Goal: Information Seeking & Learning: Find specific page/section

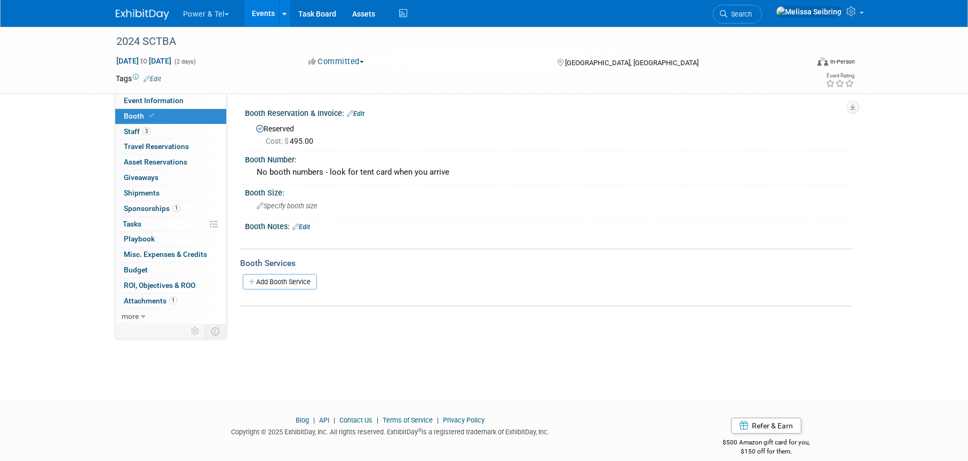
click at [762, 8] on link "Search" at bounding box center [737, 14] width 49 height 19
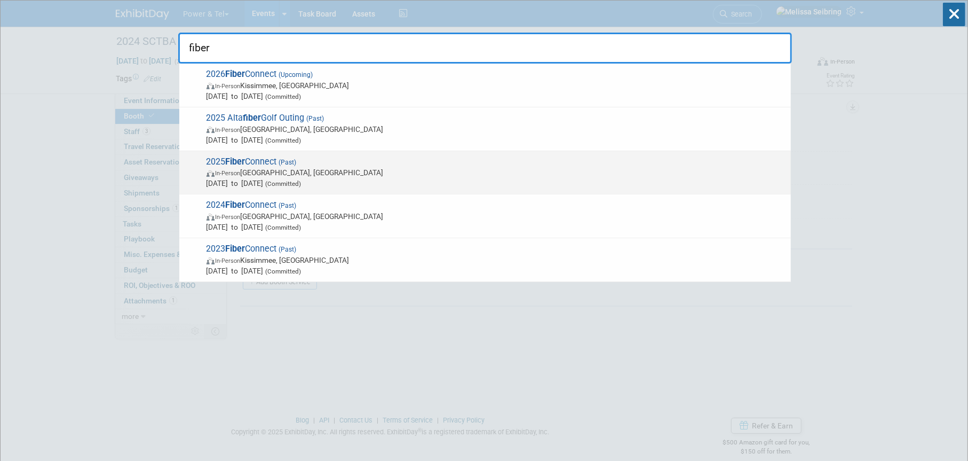
type input "fiber"
click at [212, 156] on span "2025 Fiber Connect (Past) In-Person [GEOGRAPHIC_DATA], [GEOGRAPHIC_DATA] [DATE]…" at bounding box center [494, 172] width 582 height 33
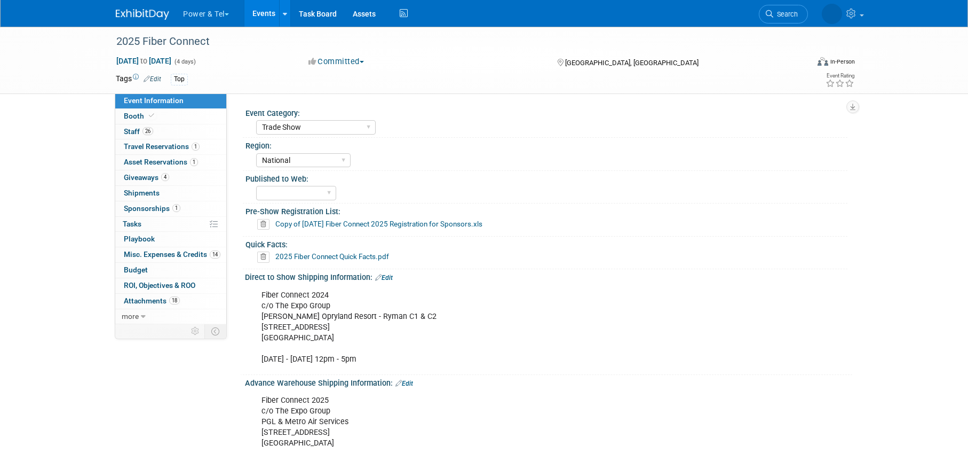
select select "Trade Show"
select select "National"
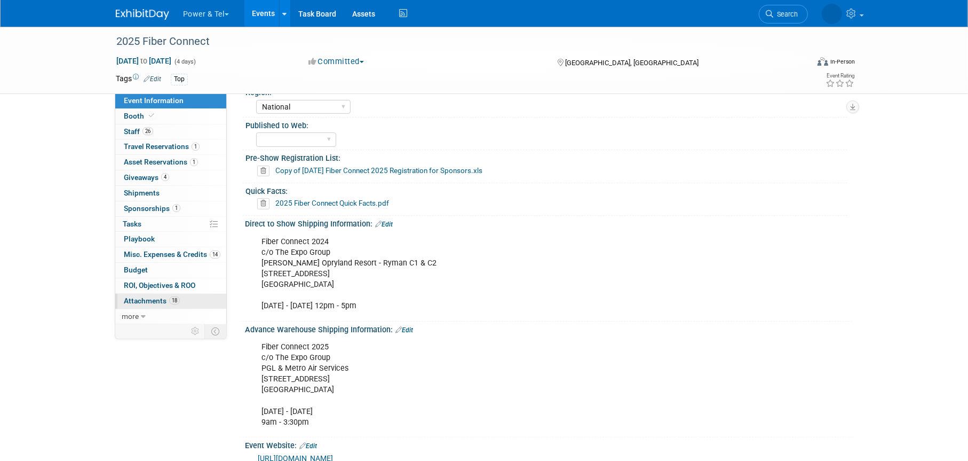
scroll to position [53, 0]
click at [145, 301] on span "Attachments 18" at bounding box center [152, 300] width 56 height 9
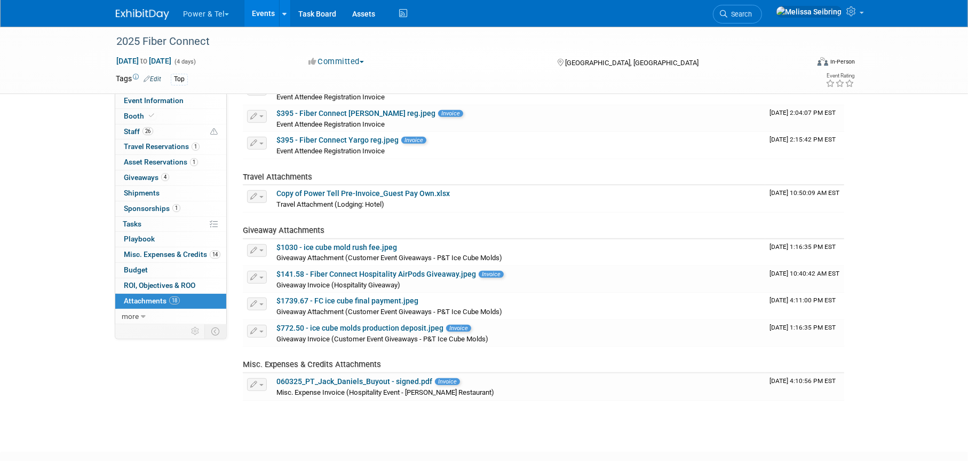
scroll to position [427, 0]
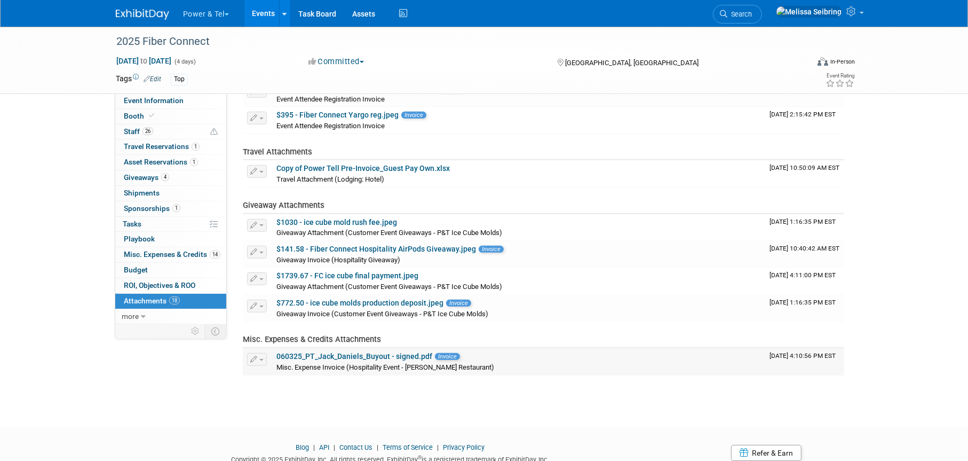
click at [337, 353] on link "060325_PT_Jack_Daniels_Buyout - signed.pdf" at bounding box center [354, 356] width 156 height 9
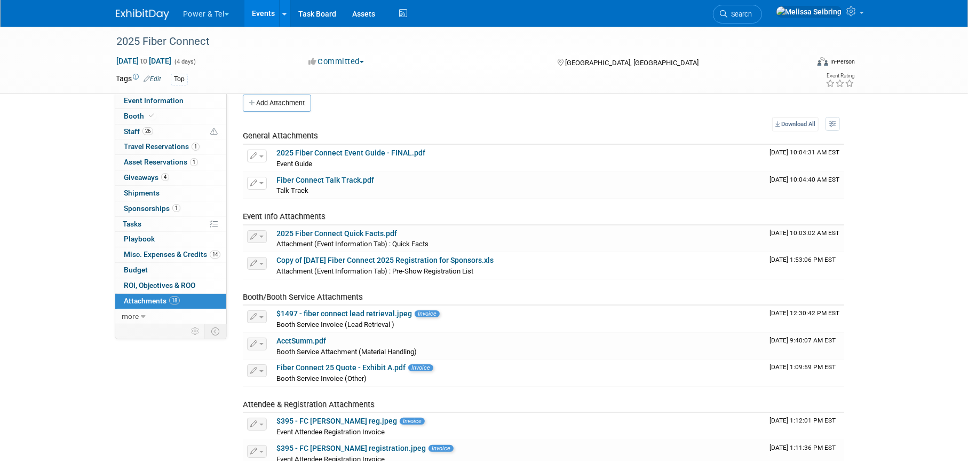
scroll to position [0, 0]
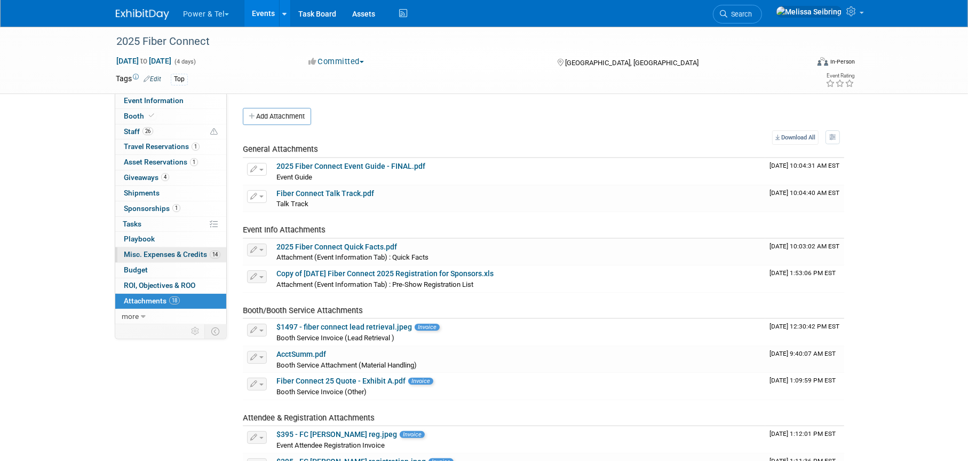
click at [192, 256] on span "Misc. Expenses & Credits 14" at bounding box center [172, 254] width 97 height 9
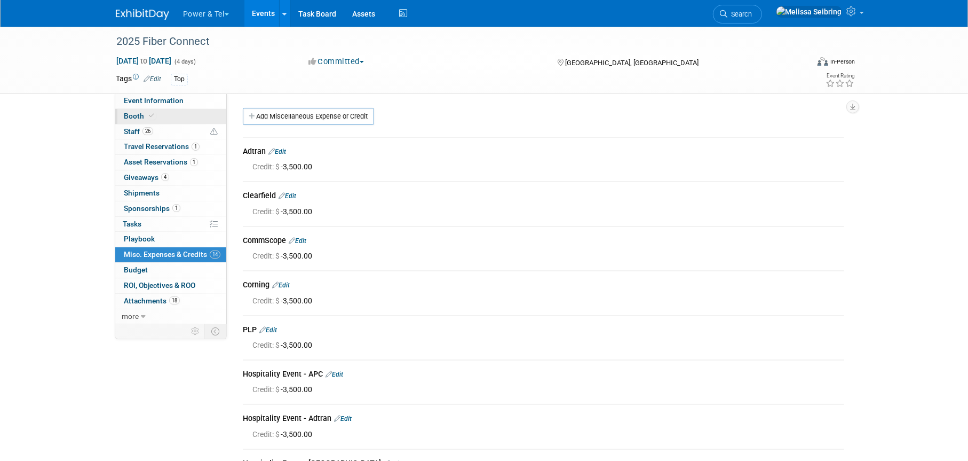
click at [139, 114] on span "Booth" at bounding box center [140, 116] width 33 height 9
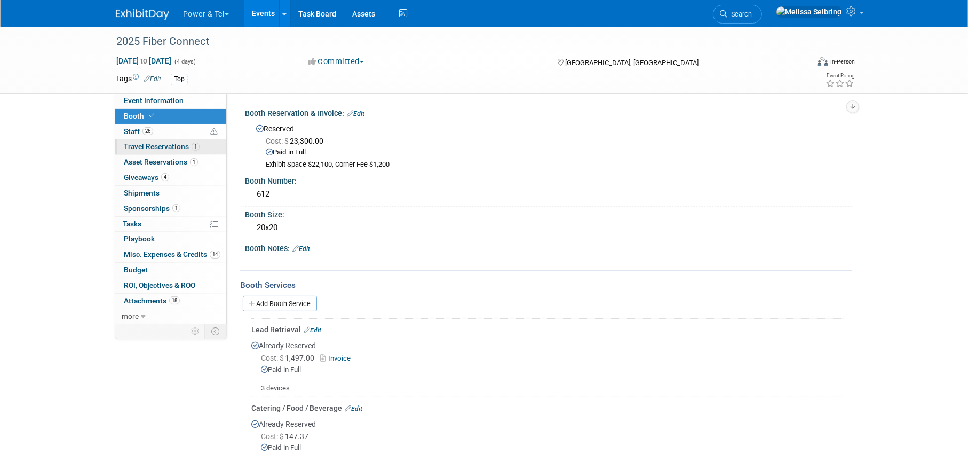
click at [166, 142] on span "Travel Reservations 1" at bounding box center [162, 146] width 76 height 9
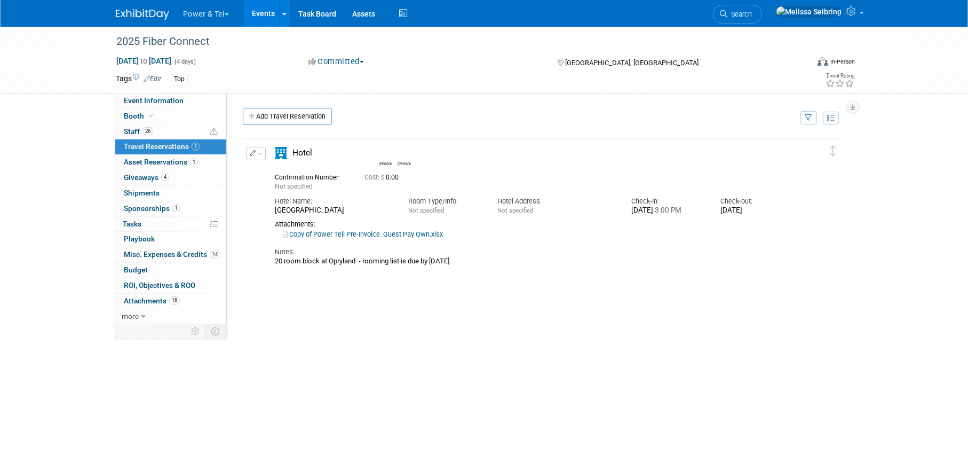
click at [383, 238] on link "Copy of Power Tell Pre-Invoice_Guest Pay Own.xlsx" at bounding box center [363, 234] width 160 height 8
